Goal: Task Accomplishment & Management: Complete application form

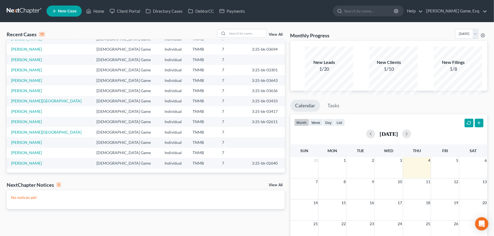
scroll to position [47, 0]
click at [38, 166] on link "[PERSON_NAME]" at bounding box center [26, 163] width 31 height 5
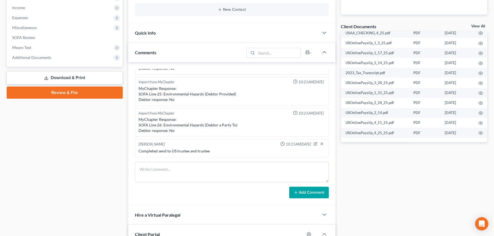
scroll to position [203, 0]
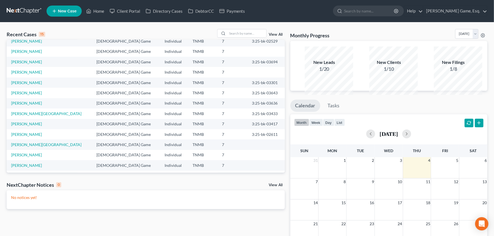
scroll to position [47, 0]
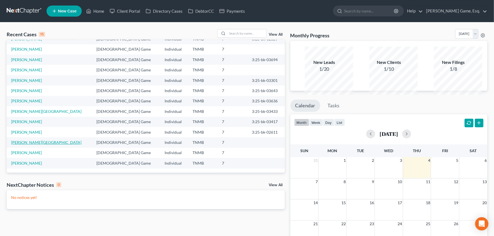
click at [45, 145] on link "[PERSON_NAME][GEOGRAPHIC_DATA]" at bounding box center [46, 142] width 70 height 5
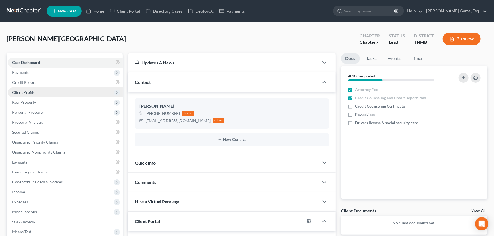
click at [35, 95] on span "Client Profile" at bounding box center [23, 92] width 23 height 5
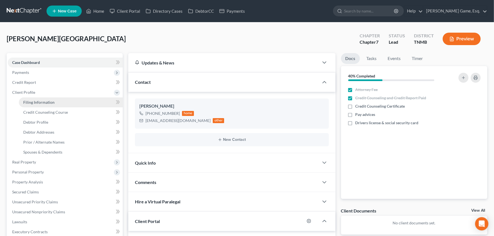
click at [40, 105] on span "Filing Information" at bounding box center [38, 102] width 31 height 5
select select "1"
select select "0"
select select "44"
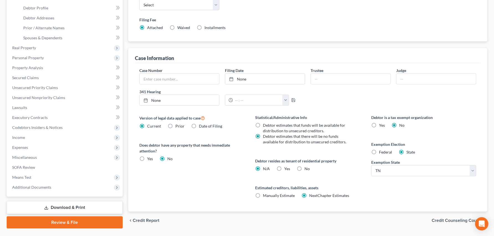
scroll to position [31, 0]
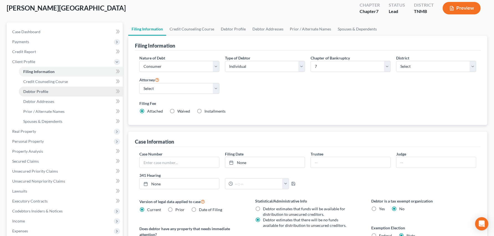
click at [47, 94] on span "Debtor Profile" at bounding box center [35, 91] width 25 height 5
select select "0"
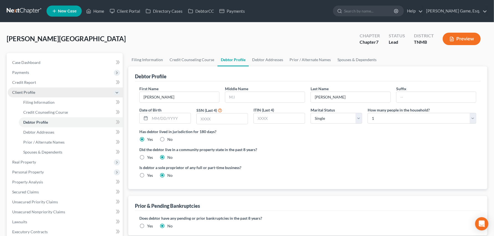
scroll to position [184, 0]
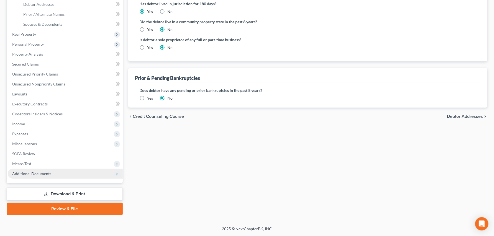
click at [42, 176] on span "Additional Documents" at bounding box center [31, 173] width 39 height 5
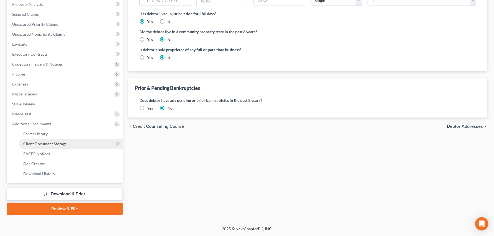
click at [56, 142] on span "Client Document Storage" at bounding box center [44, 144] width 43 height 5
